Goal: Navigation & Orientation: Find specific page/section

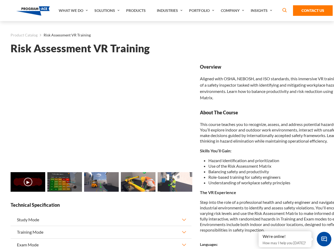
click at [107, 11] on link "Solutions" at bounding box center [108, 10] width 32 height 21
click at [0, 0] on div "AI & Computer Vision Solutions Computer Vision Quality Control AI tools for fas…" at bounding box center [0, 0] width 0 height 0
click at [0, 0] on div "AI & Computer Vision Solutions Virtual Training Solutions Virtual Tour Solution…" at bounding box center [0, 0] width 0 height 0
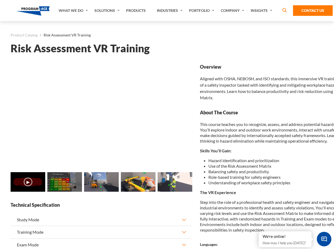
click at [0, 0] on div "AI & Computer Vision Solutions Virtual Training Solutions Virtual Tour Solution…" at bounding box center [0, 0] width 0 height 0
click at [0, 0] on div "AI & Computer Vision Solutions Computer Vision Quality Control AI tools for fas…" at bounding box center [0, 0] width 0 height 0
